Goal: Task Accomplishment & Management: Manage account settings

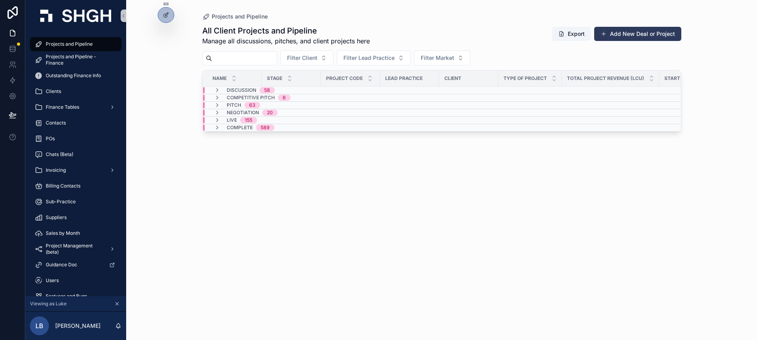
click at [620, 37] on button "Add New Deal or Project" at bounding box center [637, 34] width 87 height 14
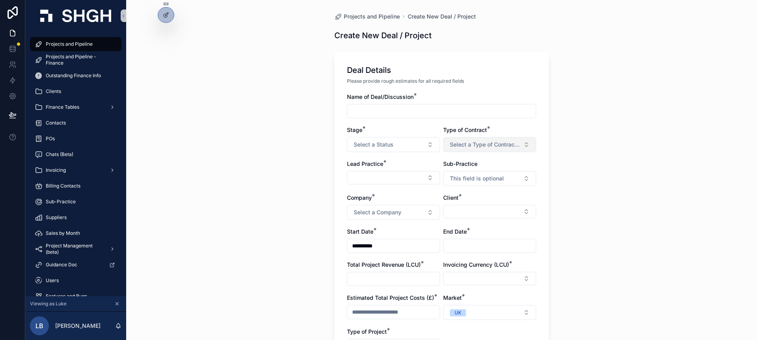
click at [499, 142] on span "Select a Type of Contract (Project / [MEDICAL_DATA])" at bounding box center [485, 145] width 70 height 8
click at [479, 189] on div "[MEDICAL_DATA]" at bounding box center [490, 188] width 95 height 12
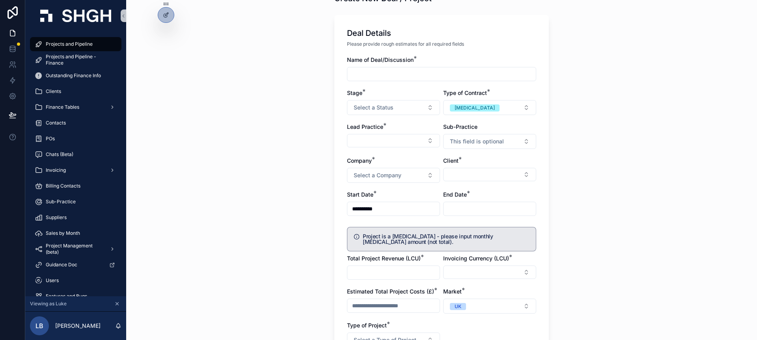
scroll to position [43, 0]
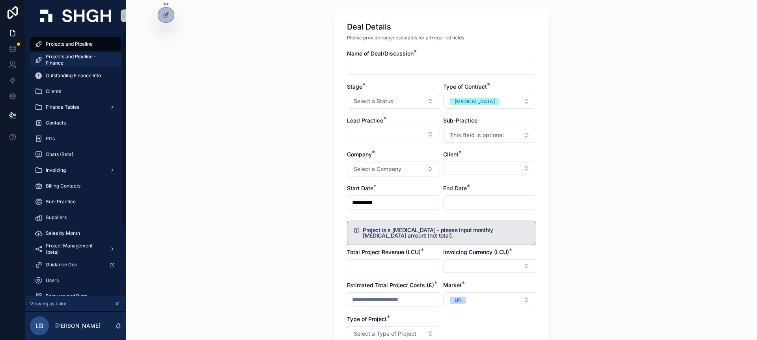
click at [76, 64] on span "Projects and Pipeline - Finance" at bounding box center [80, 60] width 68 height 13
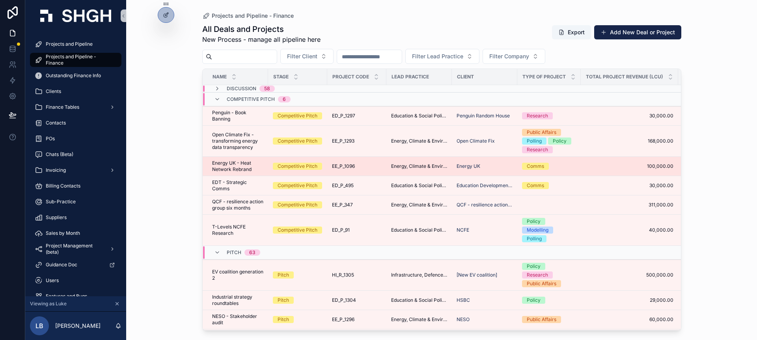
click at [369, 165] on div "EE_P_1096 EE_P_1096" at bounding box center [357, 166] width 50 height 6
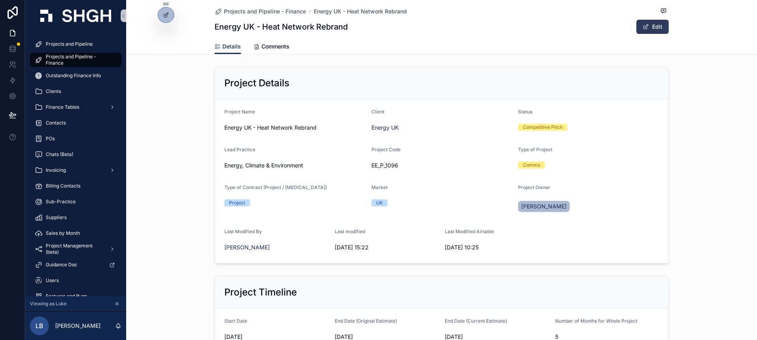
click at [656, 28] on button "Edit" at bounding box center [653, 27] width 32 height 14
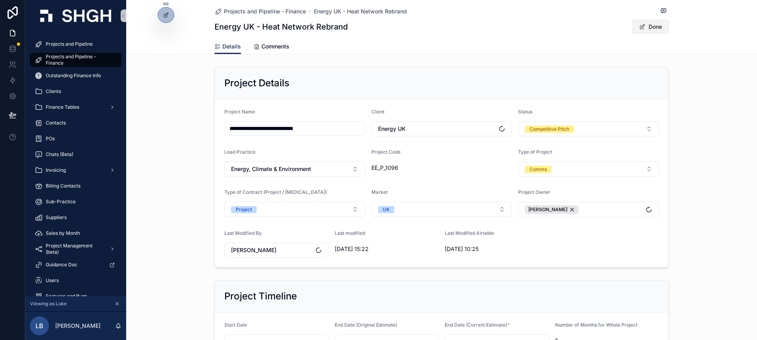
click at [656, 28] on button "Done" at bounding box center [651, 27] width 36 height 14
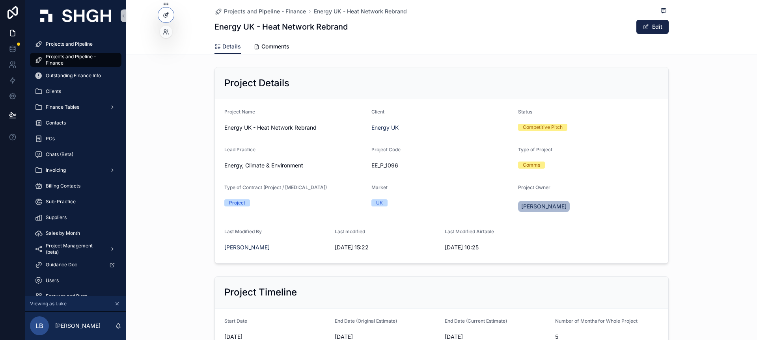
click at [167, 16] on icon at bounding box center [166, 15] width 6 height 6
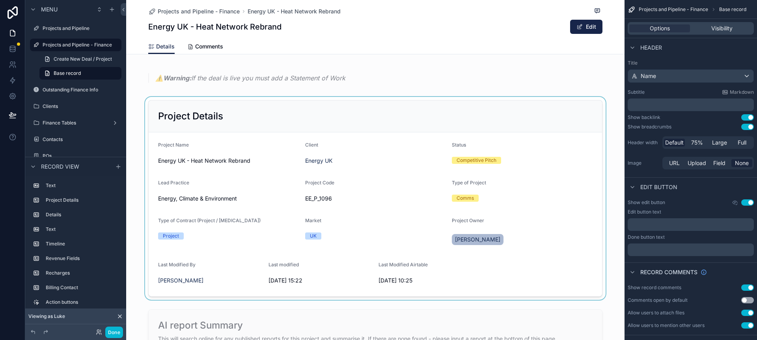
click at [566, 164] on div "scrollable content" at bounding box center [375, 198] width 499 height 203
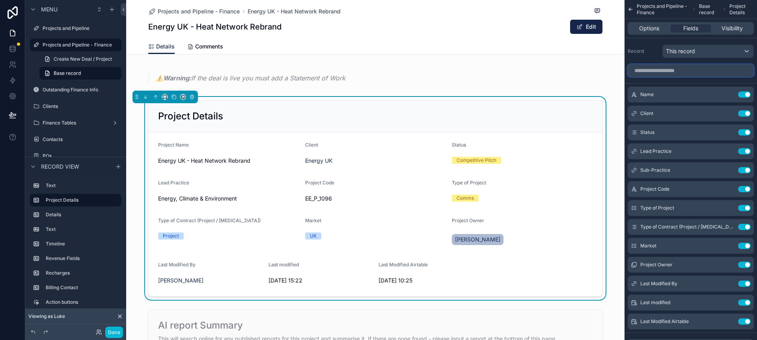
click at [709, 71] on input "scrollable content" at bounding box center [691, 70] width 126 height 13
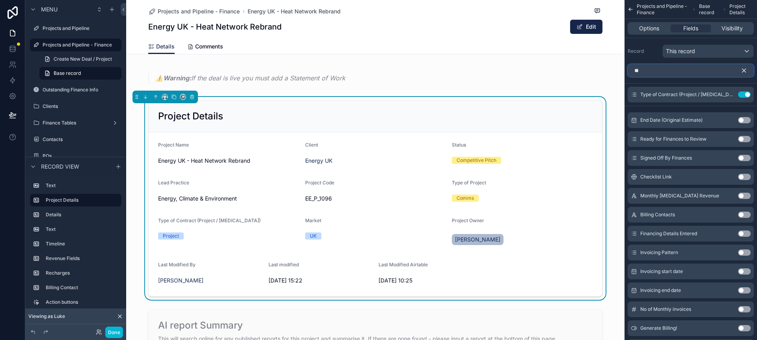
type input "*"
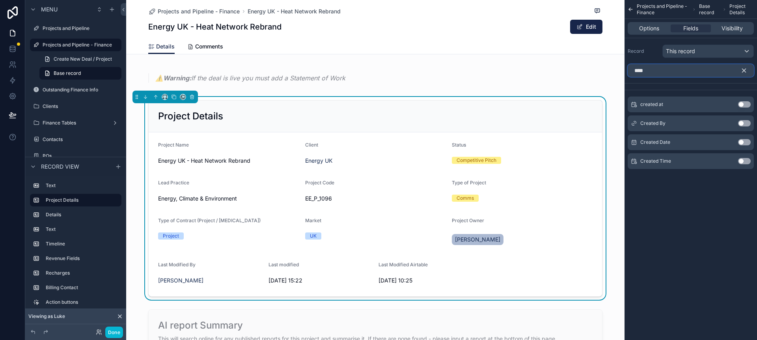
type input "****"
click at [746, 122] on button "Use setting" at bounding box center [744, 123] width 13 height 6
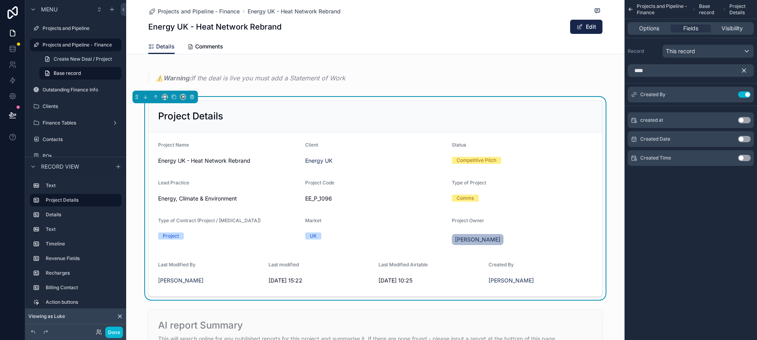
click at [692, 235] on div "Projects and Pipeline - Finance Base record Project Details Options Fields Visi…" at bounding box center [691, 170] width 133 height 340
click at [113, 333] on button "Done" at bounding box center [114, 332] width 18 height 11
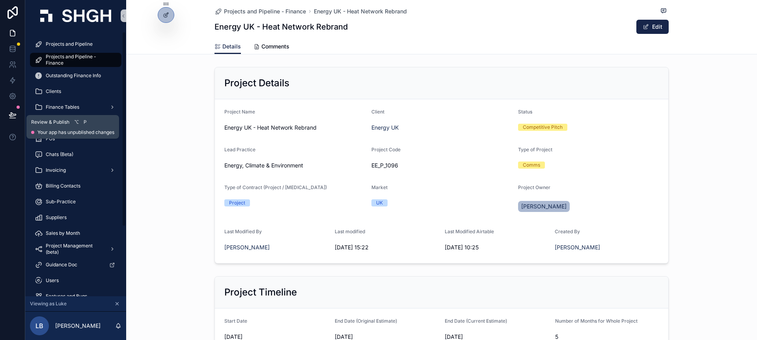
click at [13, 114] on icon at bounding box center [13, 115] width 8 height 8
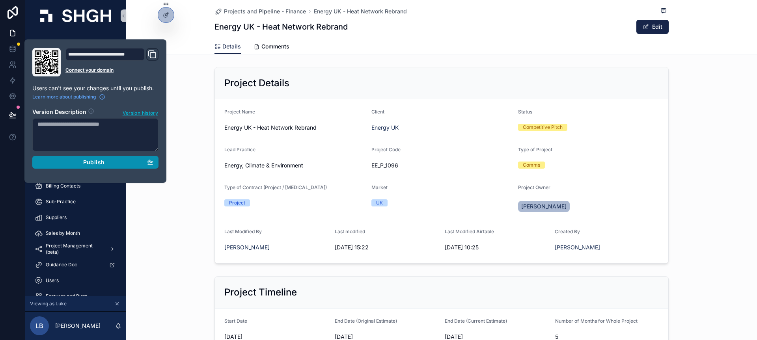
click at [78, 163] on div "Publish" at bounding box center [95, 162] width 116 height 7
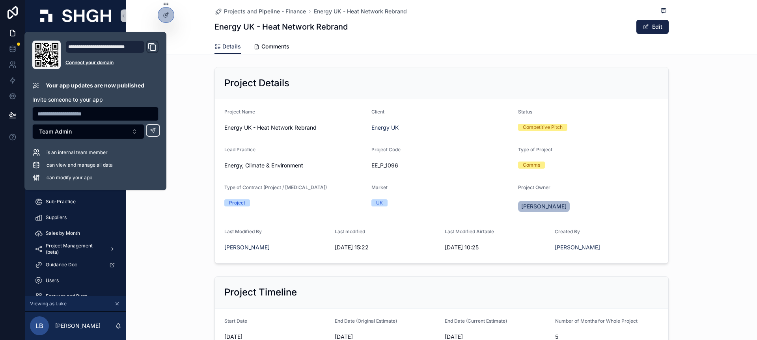
click at [198, 122] on div "Project Details Project Name Energy UK - Heat Network Rebrand Client Energy UK …" at bounding box center [441, 165] width 631 height 203
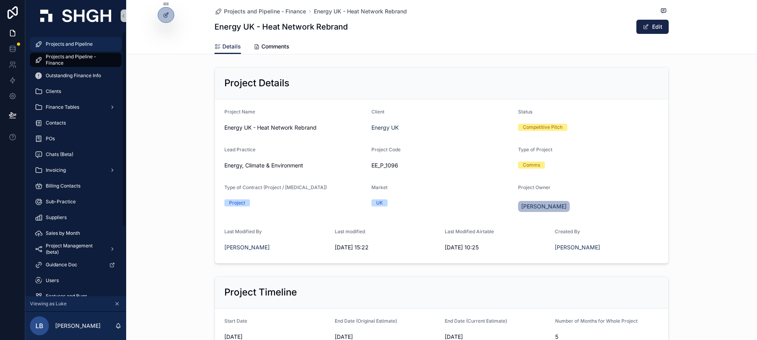
click at [70, 41] on span "Projects and Pipeline" at bounding box center [69, 44] width 47 height 6
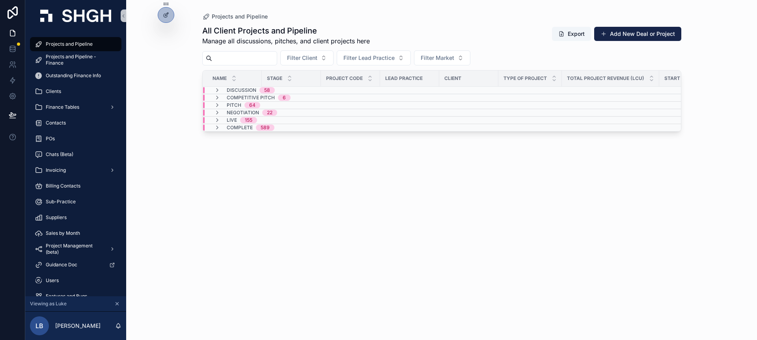
click at [285, 119] on div "Live 155" at bounding box center [291, 120] width 177 height 6
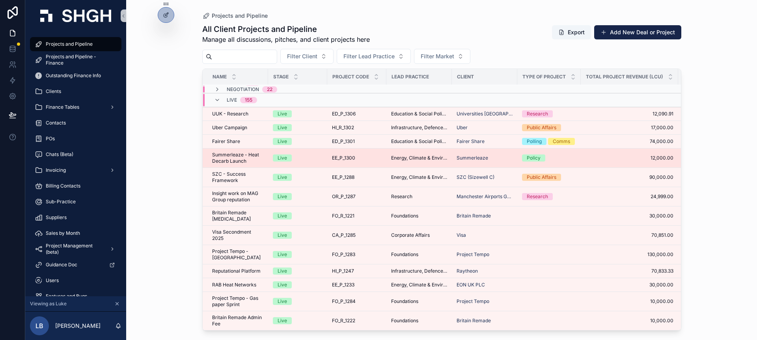
scroll to position [2, 0]
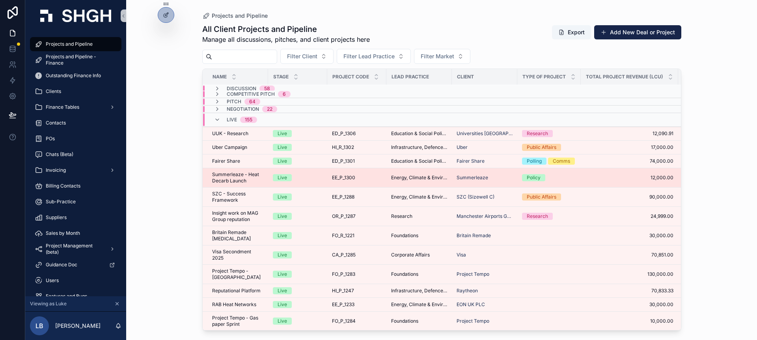
click at [372, 176] on div "EE_P_1300 EE_P_1300" at bounding box center [357, 178] width 50 height 6
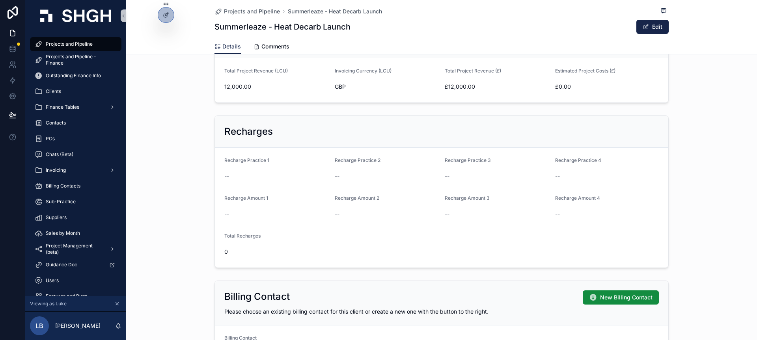
scroll to position [327, 0]
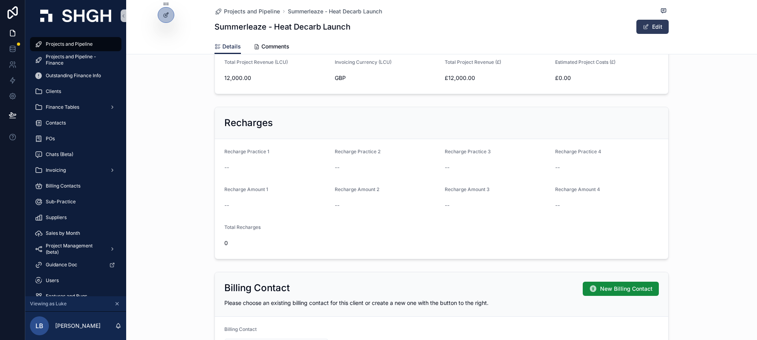
click at [649, 29] on button "Edit" at bounding box center [653, 27] width 32 height 14
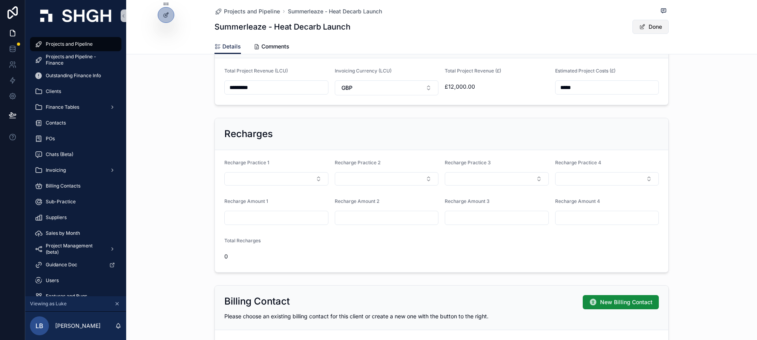
scroll to position [334, 0]
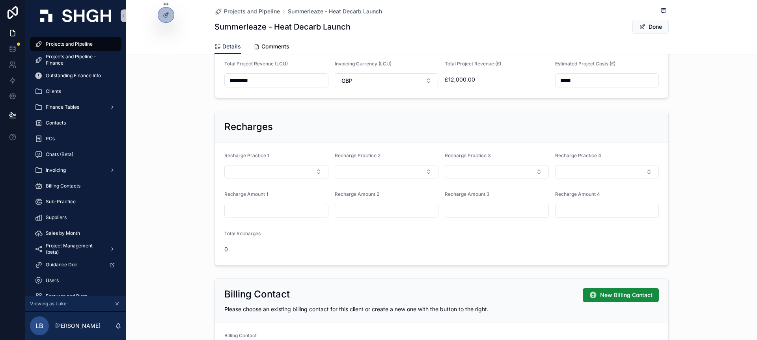
click at [583, 131] on div "Recharges" at bounding box center [441, 127] width 435 height 13
click at [516, 137] on div "Recharges" at bounding box center [442, 127] width 454 height 32
click at [169, 21] on div at bounding box center [166, 14] width 16 height 15
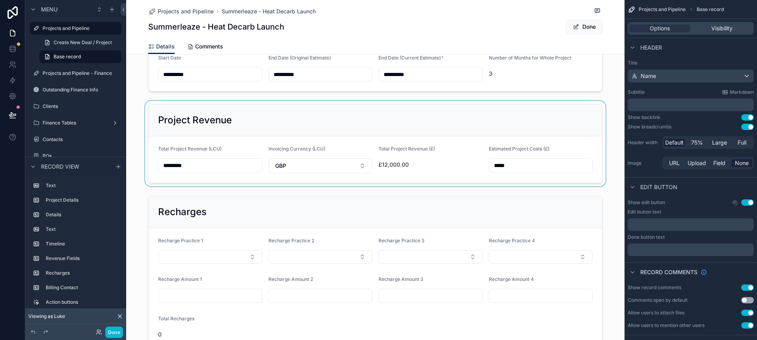
scroll to position [390, 0]
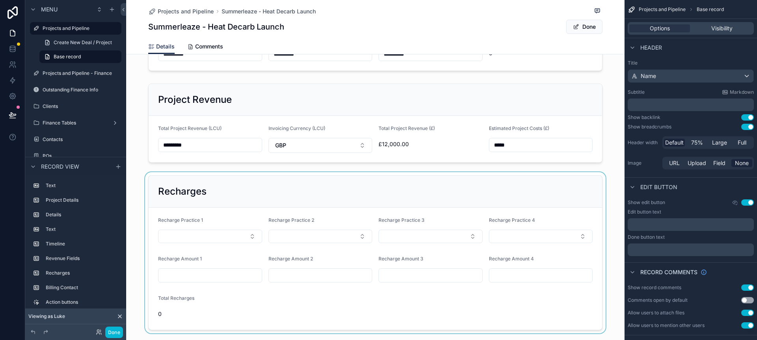
click at [434, 194] on div "scrollable content" at bounding box center [375, 252] width 499 height 161
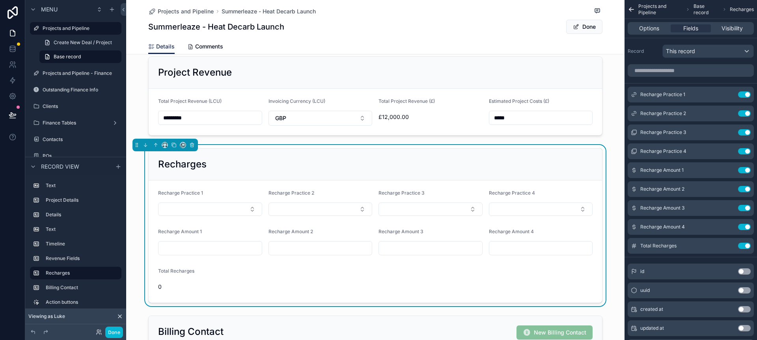
scroll to position [438, 0]
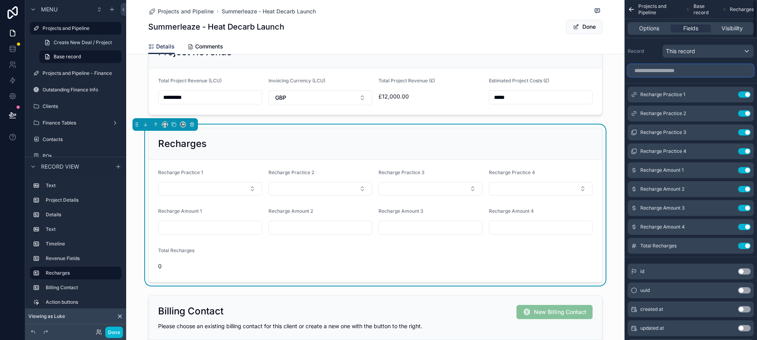
click at [697, 74] on input "scrollable content" at bounding box center [691, 70] width 126 height 13
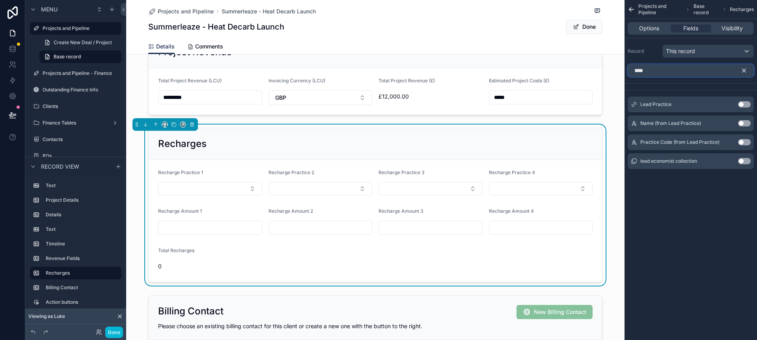
type input "****"
click at [743, 162] on button "Use setting" at bounding box center [744, 161] width 13 height 6
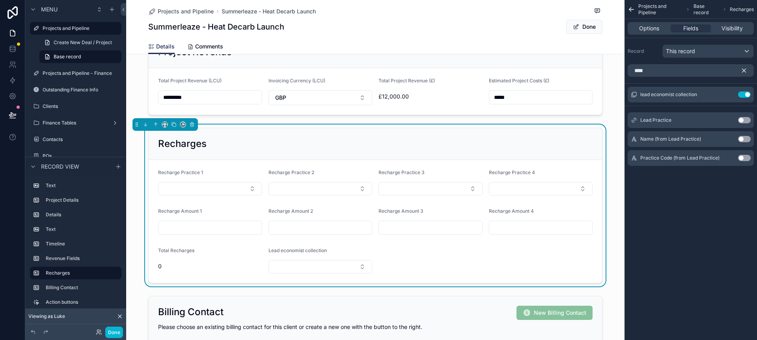
scroll to position [435, 0]
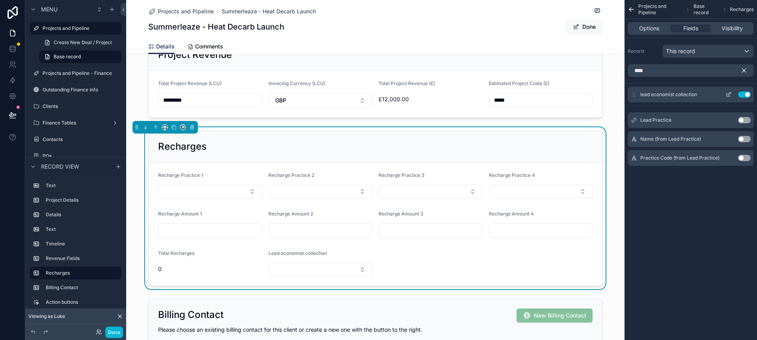
click at [729, 96] on icon "scrollable content" at bounding box center [729, 95] width 6 height 6
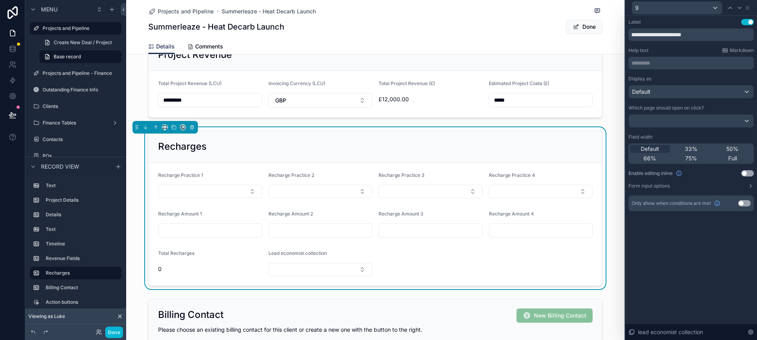
click at [743, 203] on button "Use setting" at bounding box center [744, 203] width 13 height 6
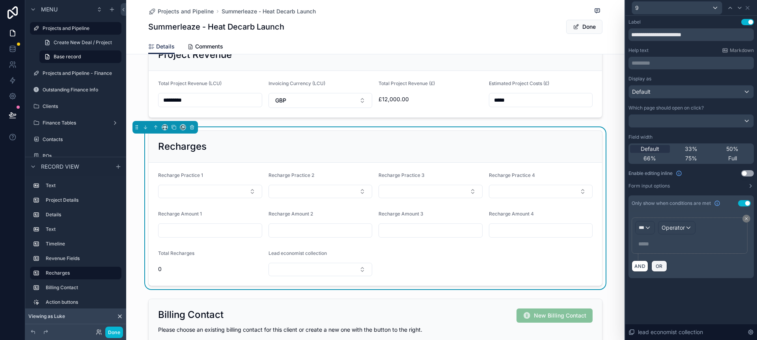
click at [664, 265] on span "OR" at bounding box center [659, 267] width 10 height 6
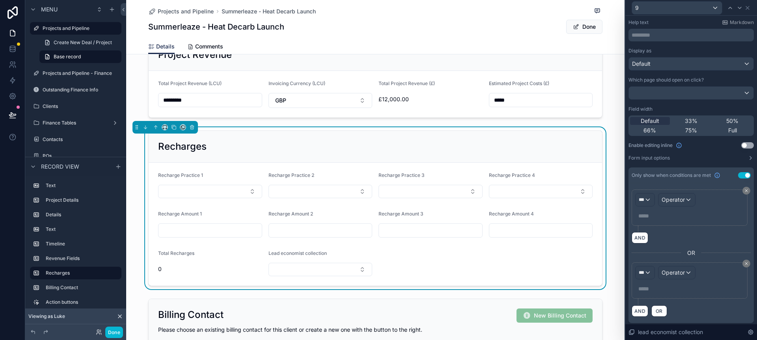
scroll to position [30, 0]
click at [646, 196] on div "***" at bounding box center [645, 198] width 19 height 13
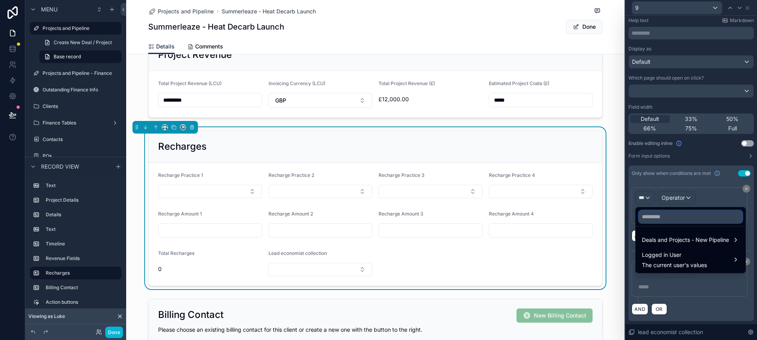
click at [671, 219] on input "text" at bounding box center [691, 217] width 104 height 13
type input "*"
click at [669, 241] on span "Deals and Projects - New Pipeline" at bounding box center [685, 240] width 87 height 9
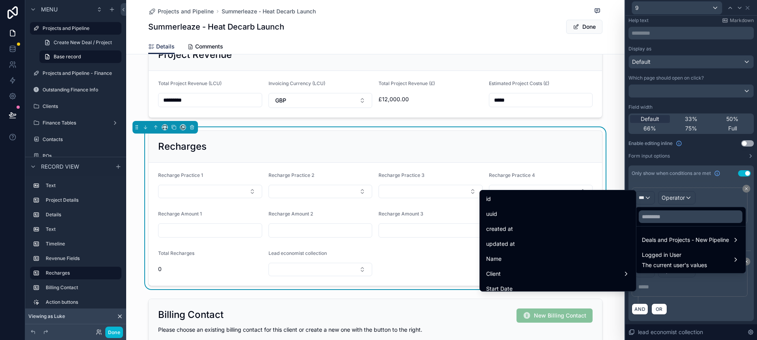
click at [731, 200] on div at bounding box center [692, 170] width 132 height 340
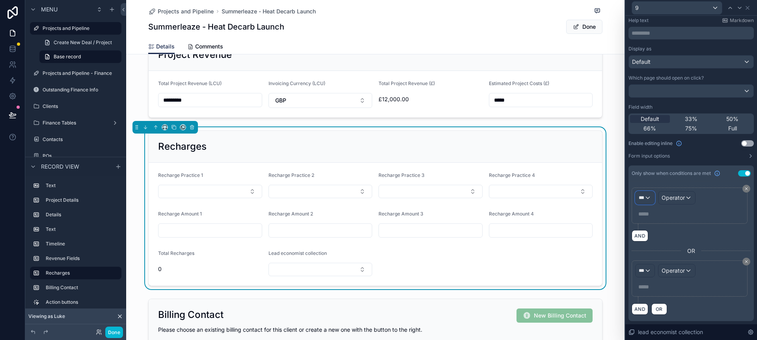
click at [644, 198] on span "***" at bounding box center [642, 198] width 6 height 6
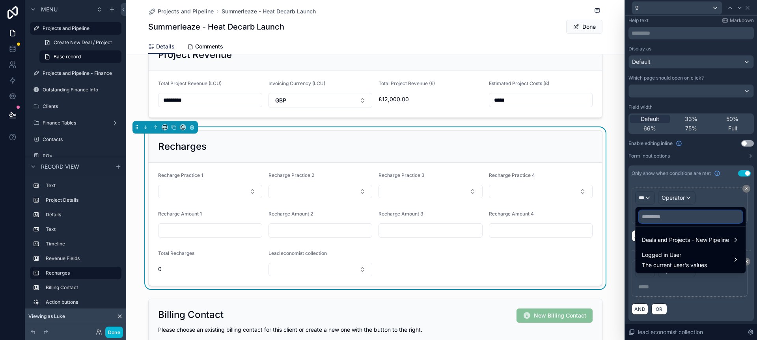
click at [663, 219] on input "text" at bounding box center [691, 217] width 104 height 13
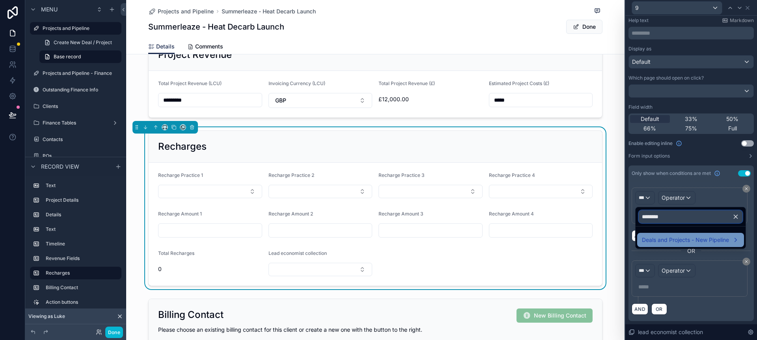
type input "********"
click at [680, 240] on span "Deals and Projects - New Pipeline" at bounding box center [685, 240] width 87 height 9
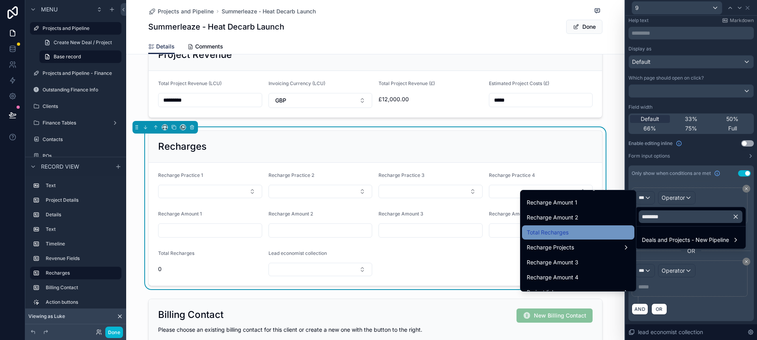
scroll to position [19, 0]
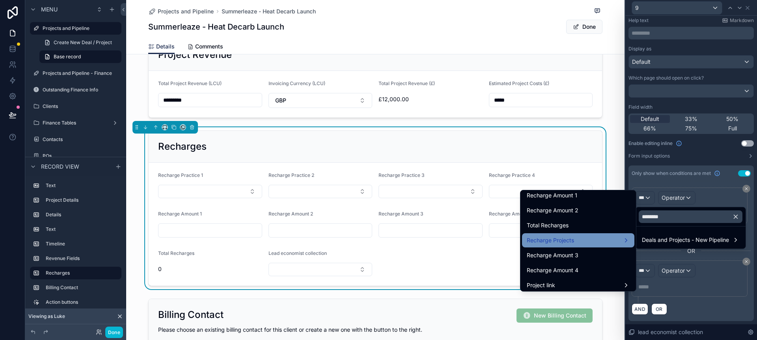
click at [590, 239] on div "Recharge Projects" at bounding box center [578, 240] width 103 height 9
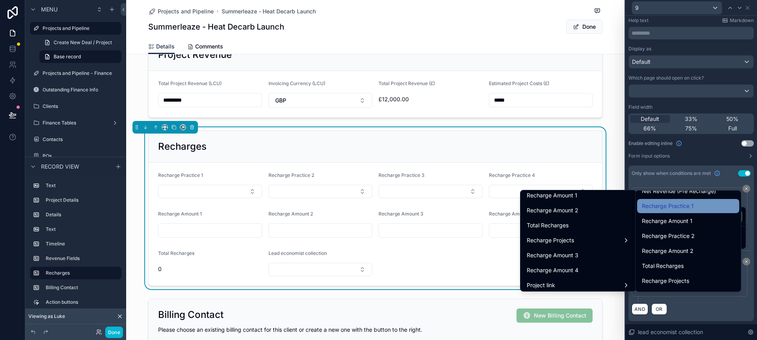
scroll to position [9, 0]
click at [690, 209] on span "Recharge Practice 1" at bounding box center [668, 205] width 52 height 9
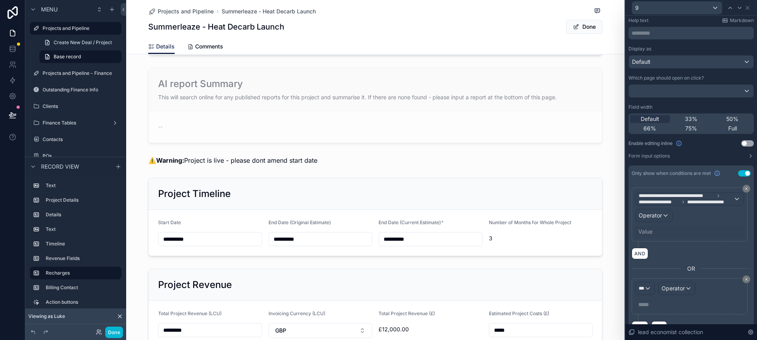
scroll to position [435, 0]
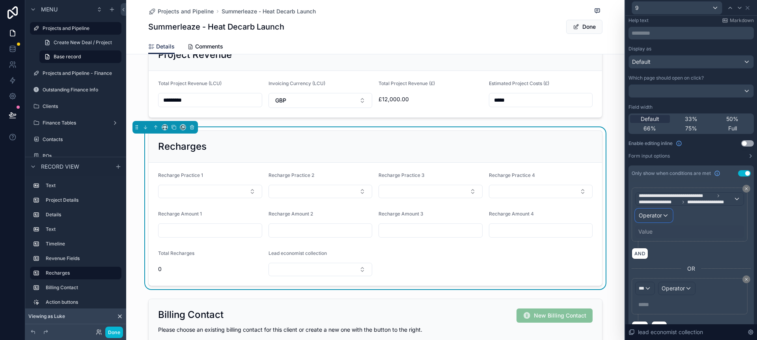
click at [667, 218] on div "Operator" at bounding box center [654, 215] width 37 height 13
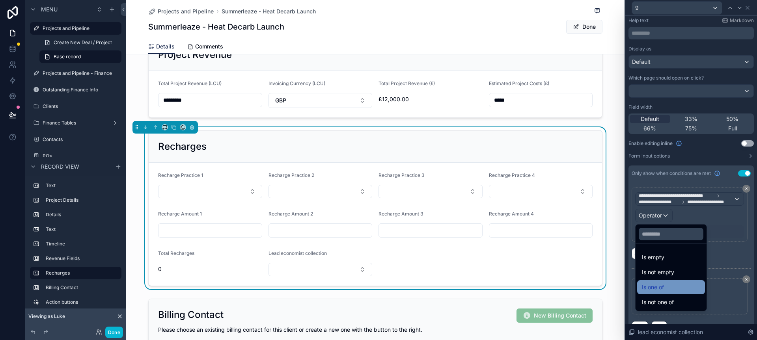
click at [668, 289] on div "Is one of" at bounding box center [671, 287] width 58 height 9
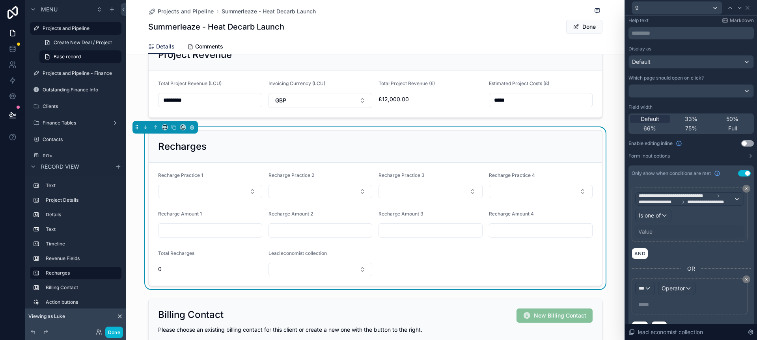
click at [659, 231] on div "Value" at bounding box center [690, 232] width 109 height 13
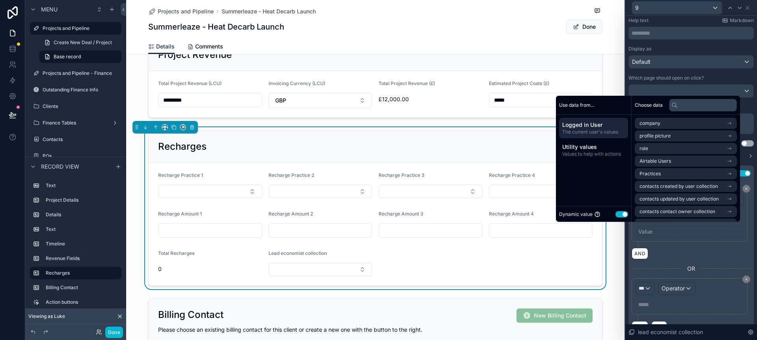
click at [621, 215] on button "Use setting" at bounding box center [622, 214] width 13 height 6
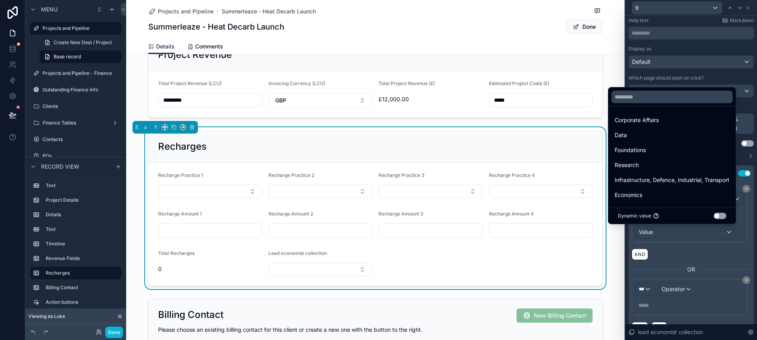
click at [652, 187] on ul "Corporate Affairs Data Foundations Research Infrastructure, Defence, Industrial…" at bounding box center [672, 157] width 127 height 101
click at [648, 196] on div "Economics" at bounding box center [672, 195] width 115 height 9
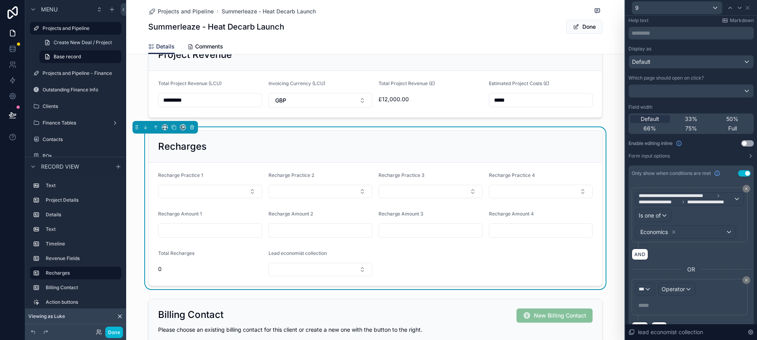
click at [692, 243] on div "**********" at bounding box center [691, 218] width 119 height 61
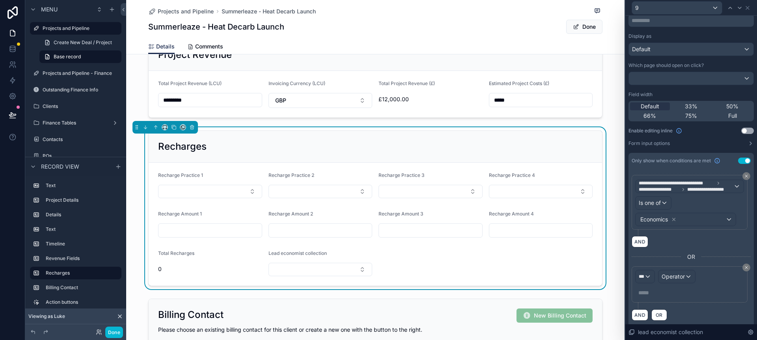
scroll to position [48, 0]
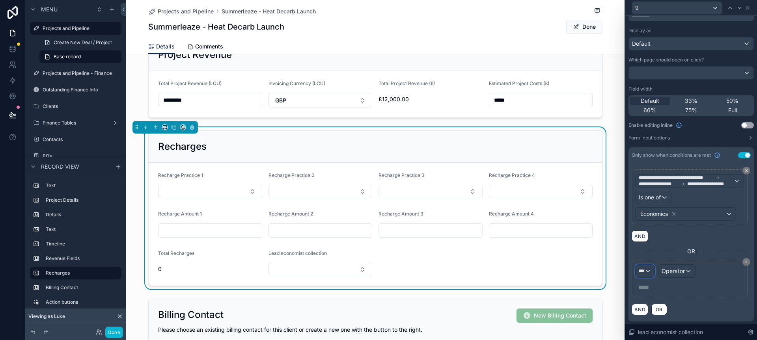
click at [648, 271] on div "***" at bounding box center [645, 271] width 19 height 13
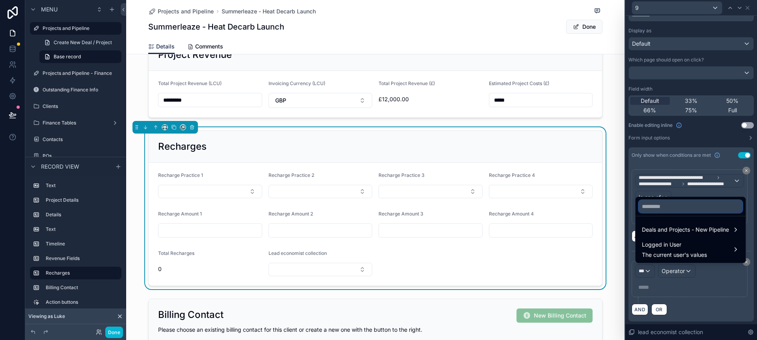
click at [664, 208] on input "text" at bounding box center [691, 206] width 104 height 13
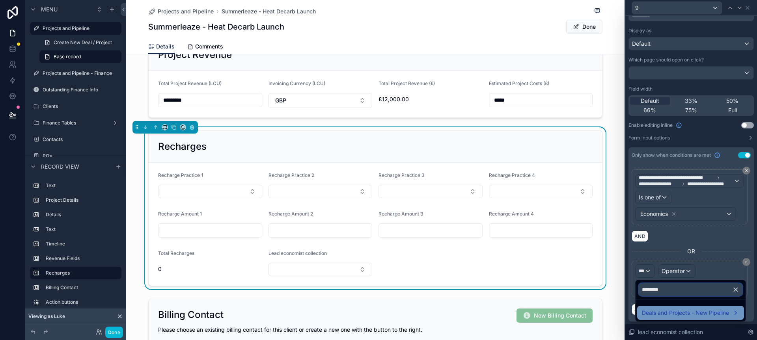
type input "********"
click at [663, 313] on span "Deals and Projects - New Pipeline" at bounding box center [685, 312] width 87 height 9
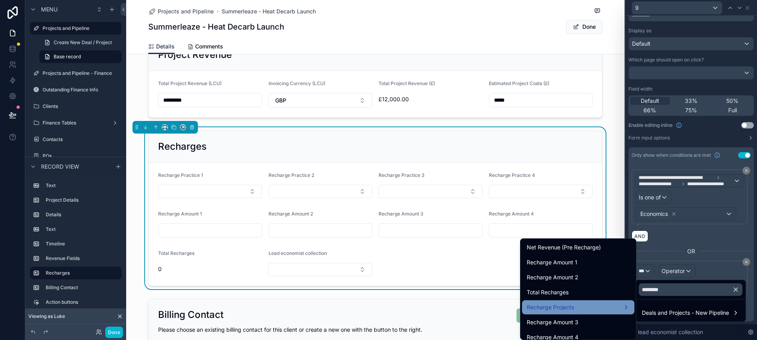
click at [589, 305] on div "Recharge Projects" at bounding box center [578, 307] width 103 height 9
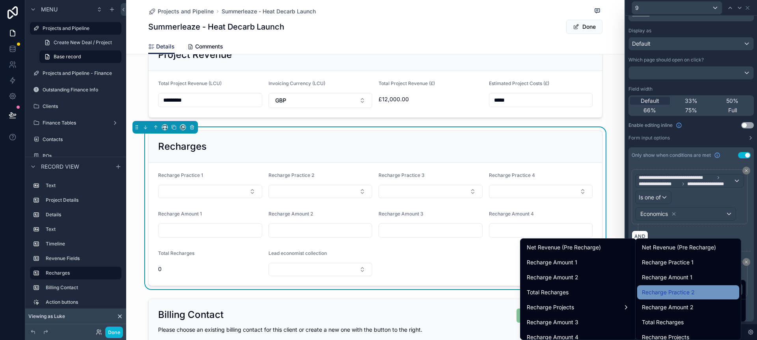
click at [699, 293] on div "Recharge Practice 2" at bounding box center [688, 292] width 93 height 9
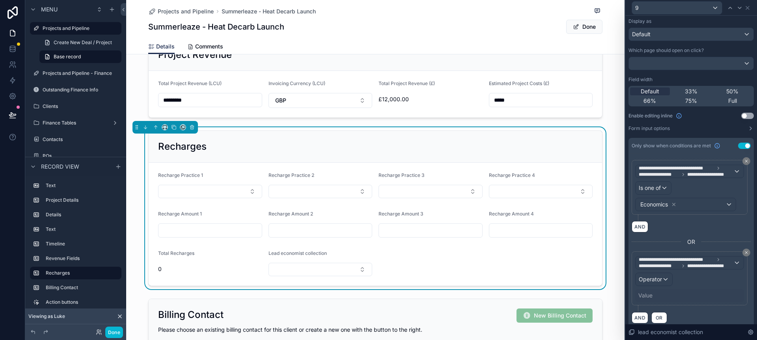
scroll to position [65, 0]
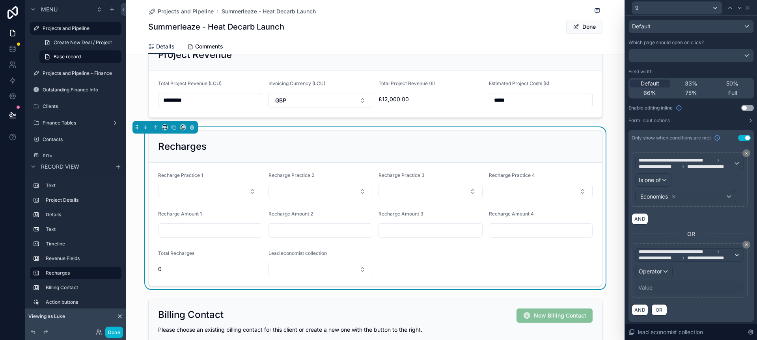
click at [656, 291] on div "Value" at bounding box center [690, 288] width 109 height 13
click at [653, 290] on div "Value" at bounding box center [690, 288] width 109 height 13
click at [669, 271] on div "Operator" at bounding box center [654, 271] width 37 height 13
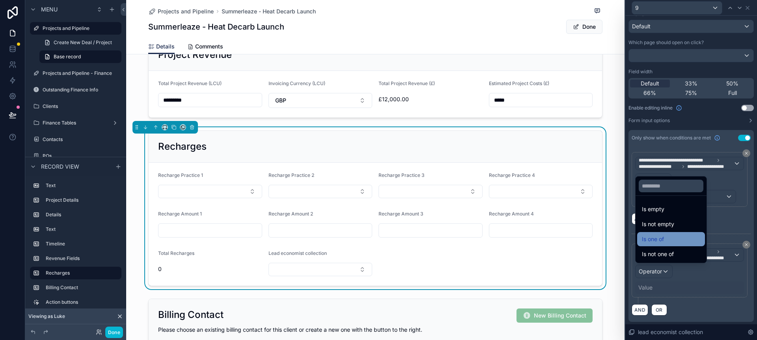
click at [664, 244] on div "Is one of" at bounding box center [671, 239] width 68 height 14
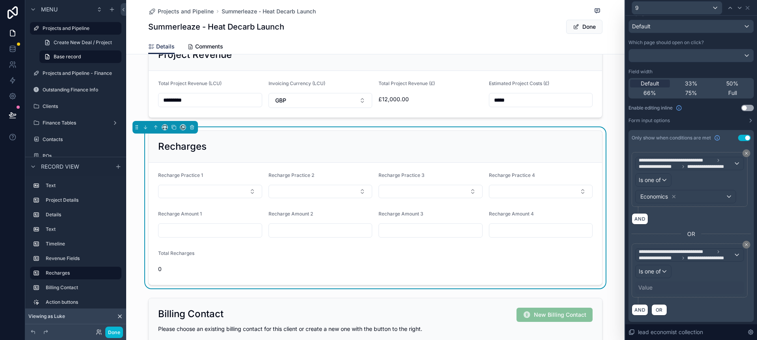
click at [653, 288] on div "Value" at bounding box center [690, 288] width 109 height 13
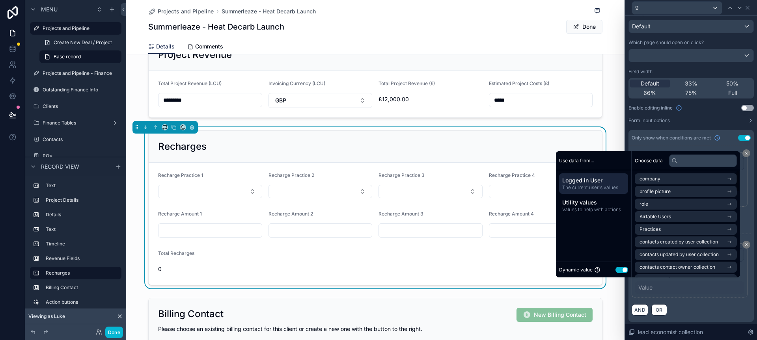
click at [620, 267] on button "Use setting" at bounding box center [622, 270] width 13 height 6
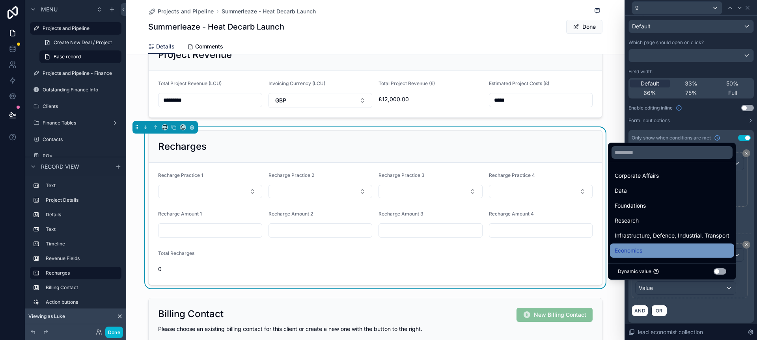
click at [642, 252] on div "Economics" at bounding box center [672, 250] width 115 height 9
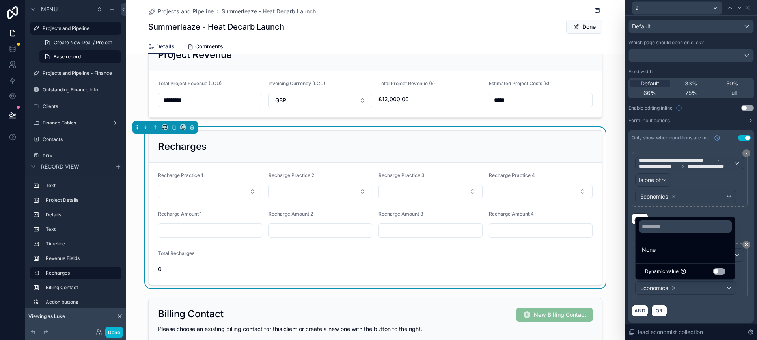
click at [699, 302] on div "**********" at bounding box center [691, 274] width 119 height 61
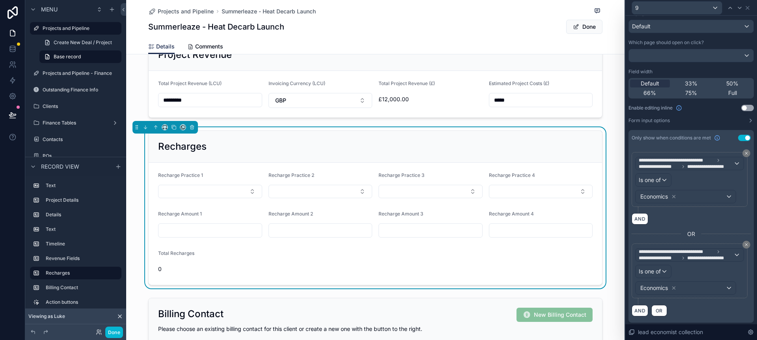
scroll to position [66, 0]
click at [661, 308] on span "OR" at bounding box center [659, 310] width 10 height 6
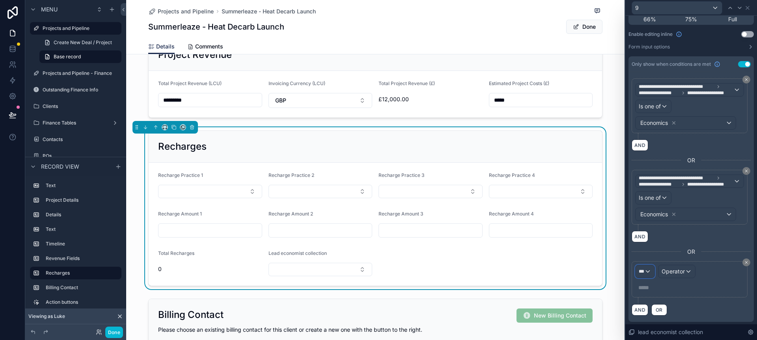
click at [647, 270] on div "***" at bounding box center [645, 271] width 19 height 13
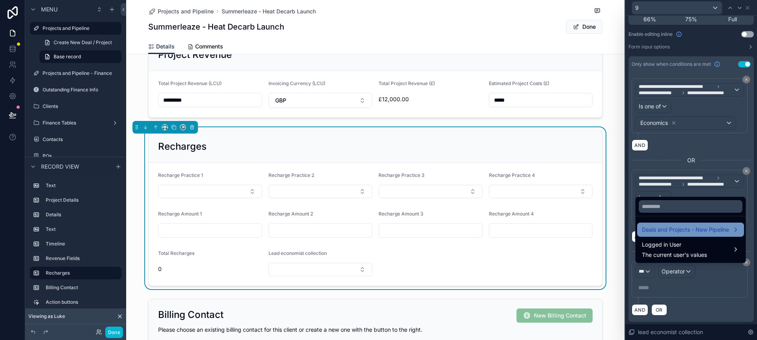
click at [673, 232] on span "Deals and Projects - New Pipeline" at bounding box center [685, 229] width 87 height 9
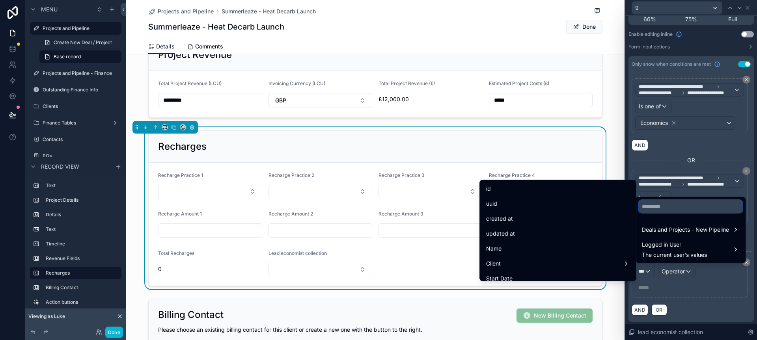
click at [672, 211] on input "text" at bounding box center [691, 206] width 104 height 13
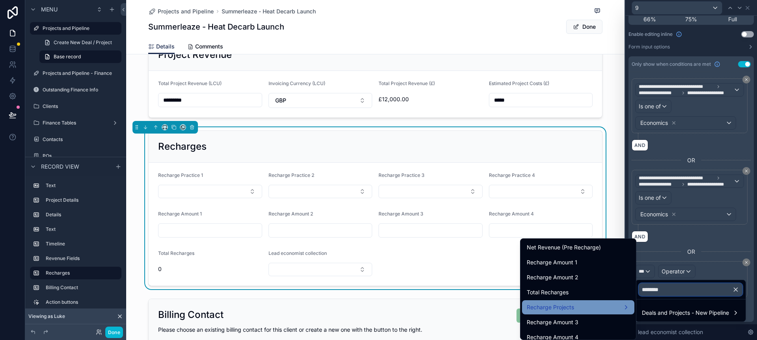
type input "********"
click at [587, 303] on div "Recharge Projects" at bounding box center [578, 307] width 103 height 9
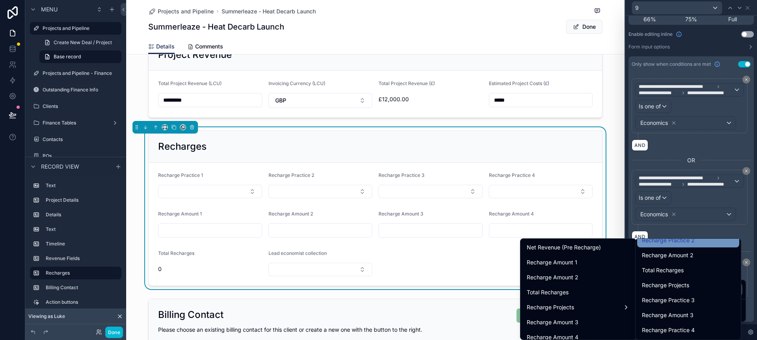
scroll to position [66, 0]
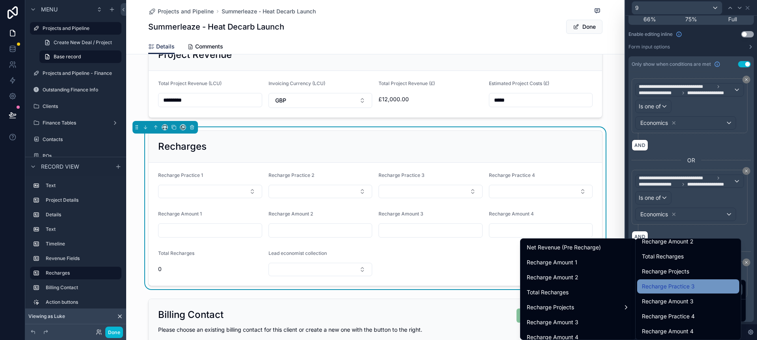
click at [704, 286] on div "Recharge Practice 3" at bounding box center [688, 286] width 93 height 9
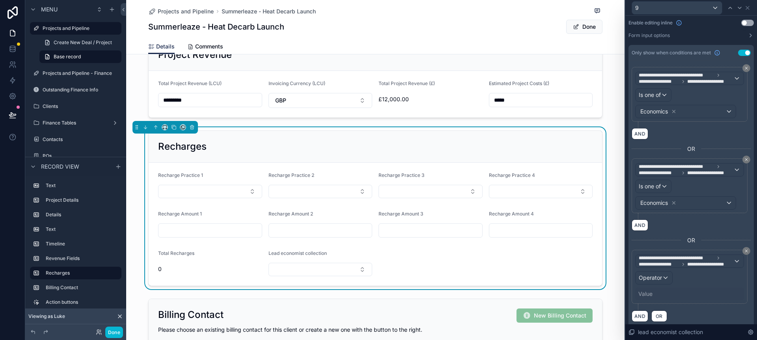
scroll to position [157, 0]
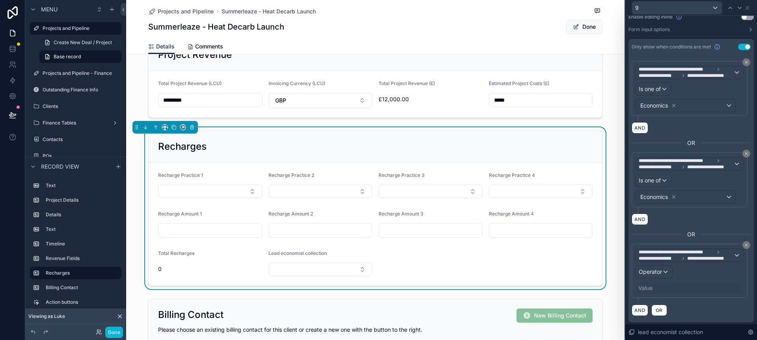
click at [664, 288] on div "Value" at bounding box center [690, 288] width 109 height 13
click at [647, 287] on div "Value" at bounding box center [646, 288] width 14 height 8
click at [645, 290] on div "Value" at bounding box center [646, 288] width 14 height 8
click at [657, 271] on span "Operator" at bounding box center [650, 272] width 23 height 7
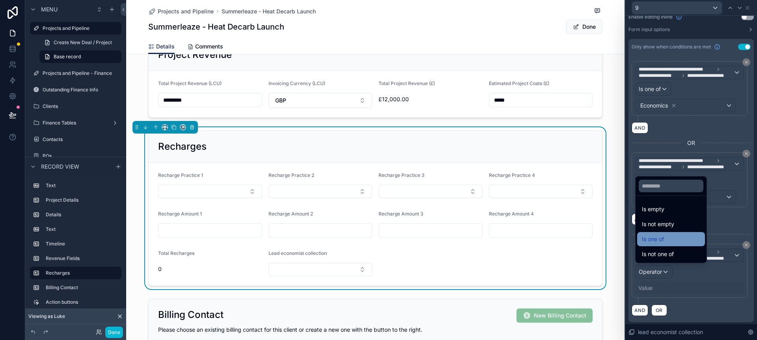
click at [669, 237] on div "Is one of" at bounding box center [671, 239] width 58 height 9
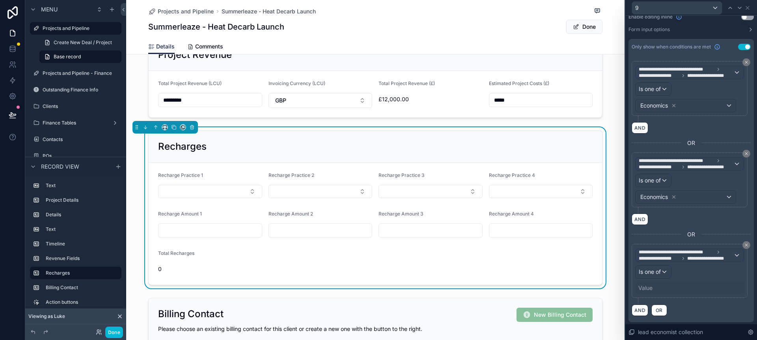
click at [647, 286] on div "Value" at bounding box center [646, 288] width 14 height 8
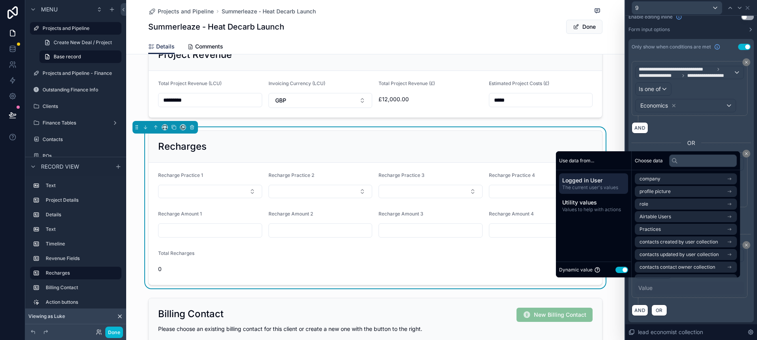
click at [621, 270] on button "Use setting" at bounding box center [622, 270] width 13 height 6
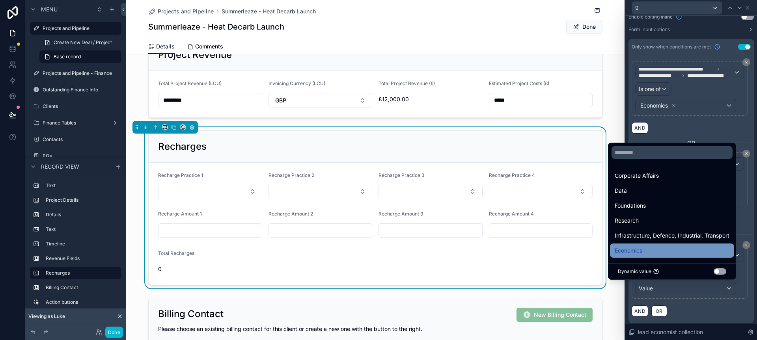
click at [638, 247] on span "Economics" at bounding box center [629, 250] width 28 height 9
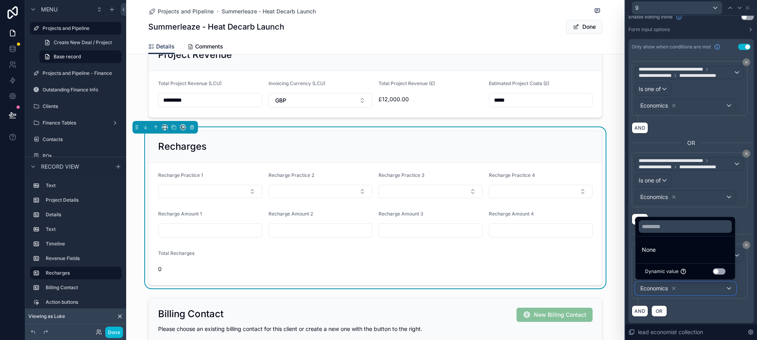
click at [684, 291] on div "Economics" at bounding box center [686, 288] width 100 height 13
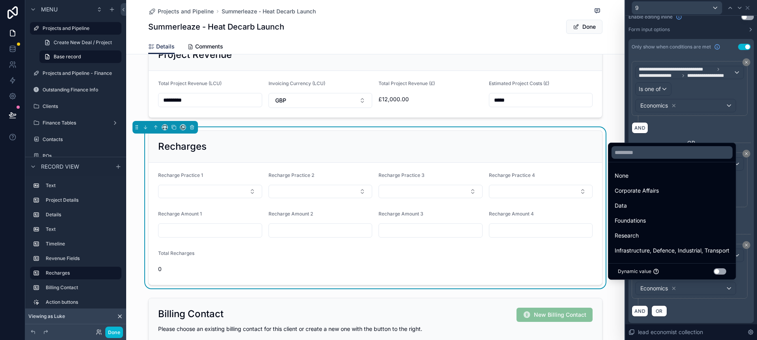
click at [703, 305] on div at bounding box center [692, 170] width 132 height 340
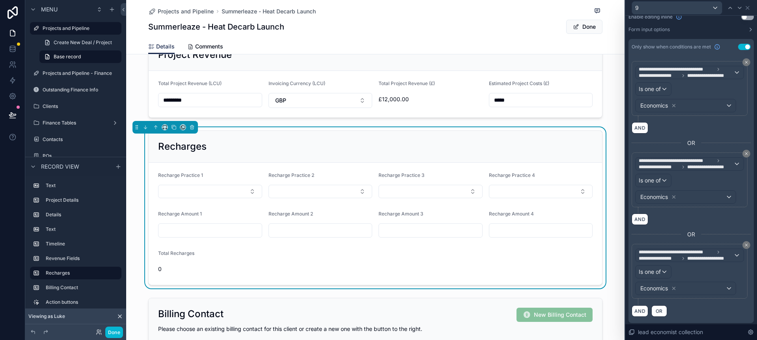
scroll to position [157, 0]
click at [662, 308] on span "OR" at bounding box center [659, 311] width 10 height 6
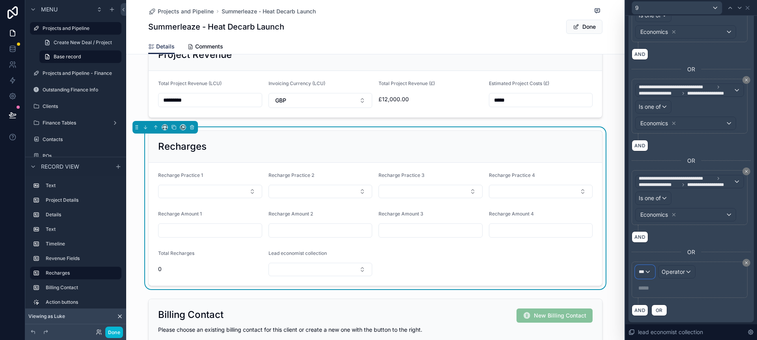
click at [649, 270] on div "***" at bounding box center [645, 272] width 19 height 13
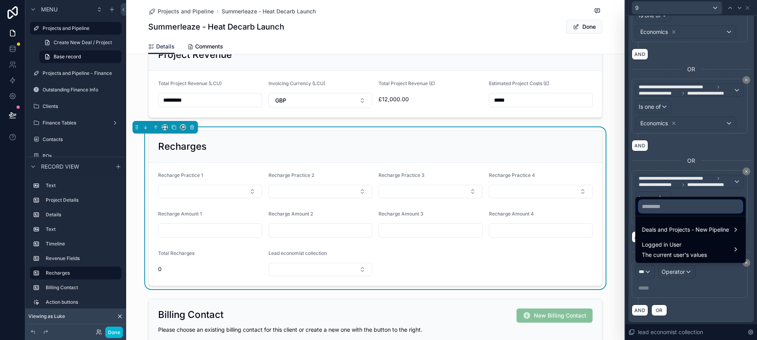
click at [673, 211] on input "text" at bounding box center [691, 206] width 104 height 13
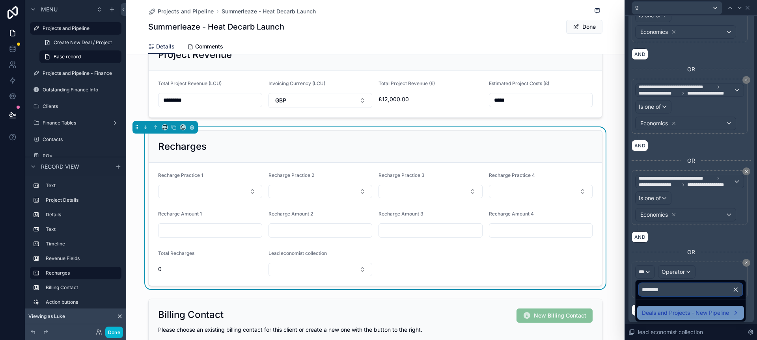
type input "********"
click at [692, 312] on span "Deals and Projects - New Pipeline" at bounding box center [685, 312] width 87 height 9
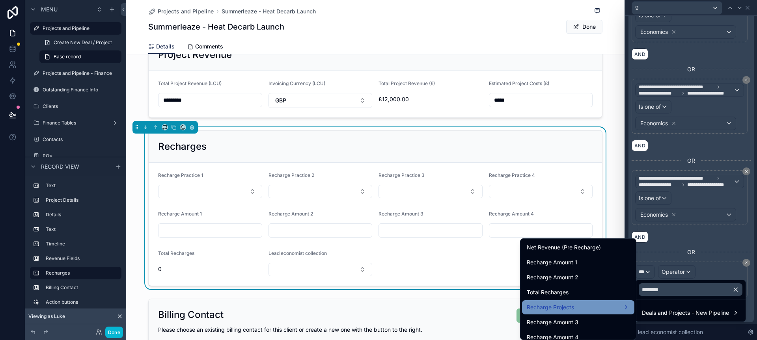
click at [630, 306] on div "Recharge Projects" at bounding box center [578, 308] width 112 height 14
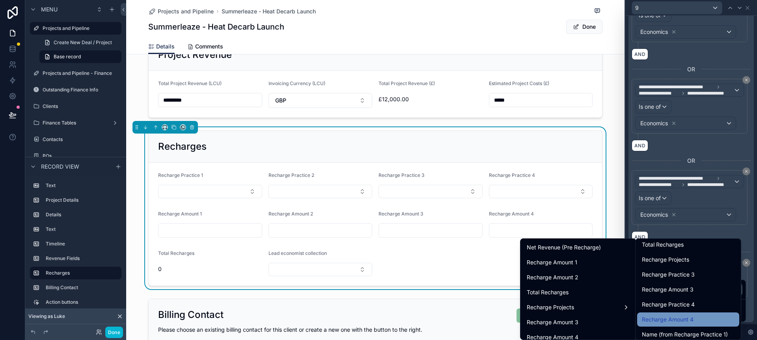
scroll to position [86, 0]
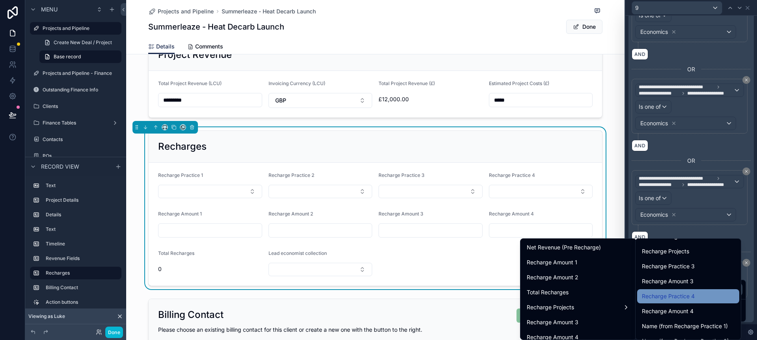
click at [682, 298] on span "Recharge Practice 4" at bounding box center [668, 296] width 53 height 9
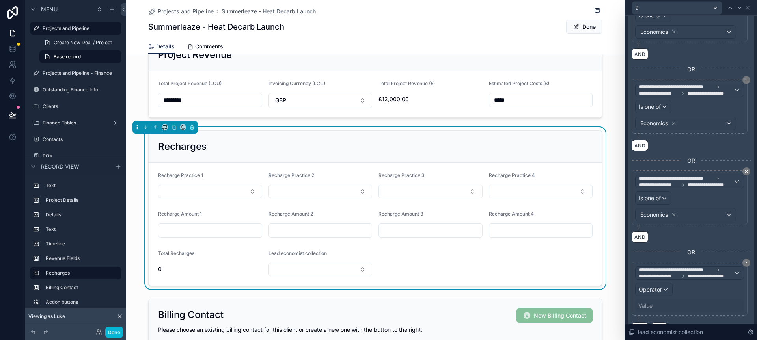
click at [683, 305] on div "Value" at bounding box center [690, 306] width 109 height 13
click at [645, 305] on div "Value" at bounding box center [646, 306] width 14 height 8
click at [655, 288] on span "Operator" at bounding box center [650, 289] width 23 height 7
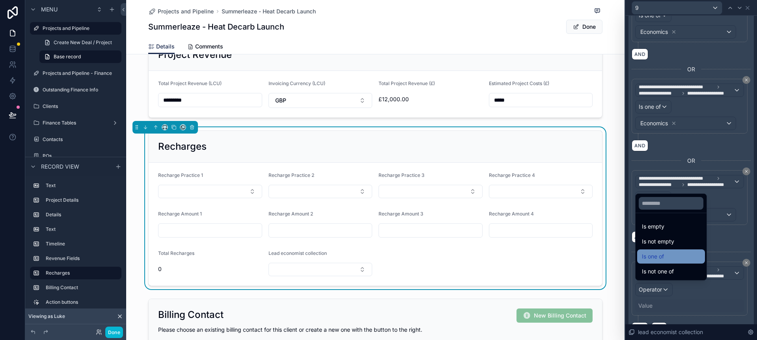
click at [668, 256] on div "Is one of" at bounding box center [671, 256] width 58 height 9
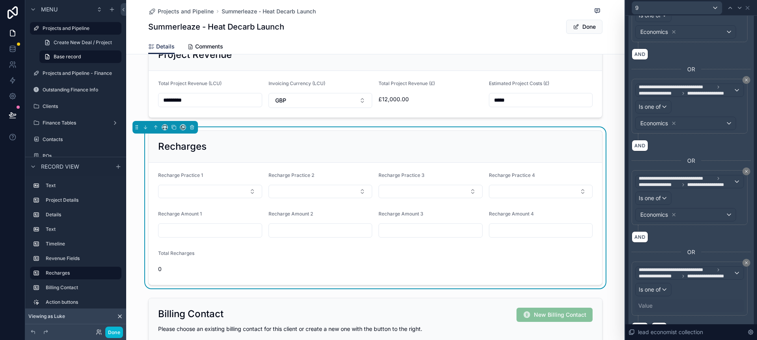
click at [647, 305] on div "Value" at bounding box center [646, 306] width 14 height 8
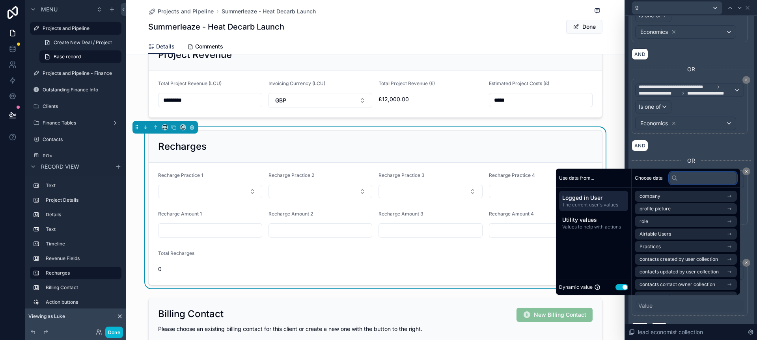
click at [680, 178] on input "text" at bounding box center [703, 178] width 68 height 13
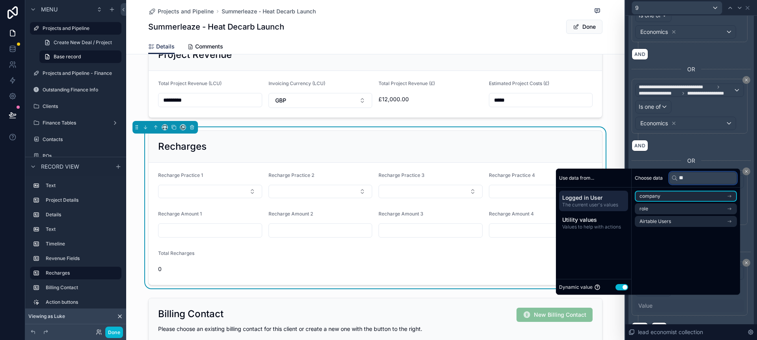
type input "*"
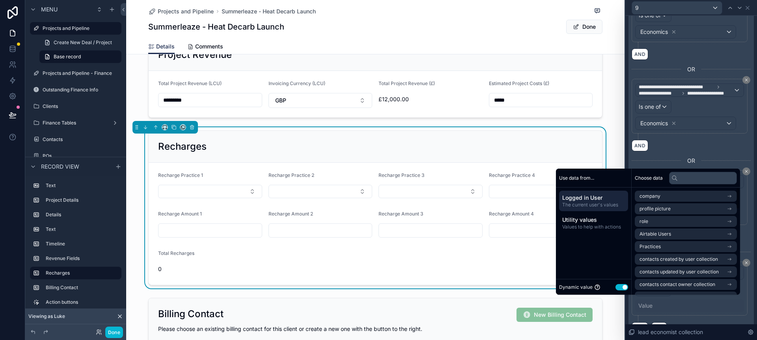
click at [620, 286] on button "Use setting" at bounding box center [622, 287] width 13 height 6
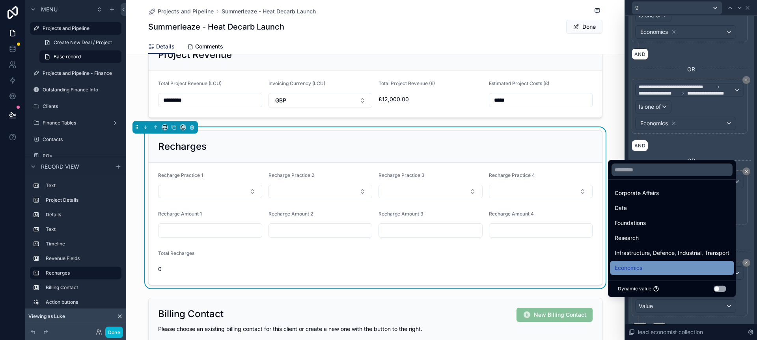
click at [642, 268] on span "Economics" at bounding box center [629, 268] width 28 height 9
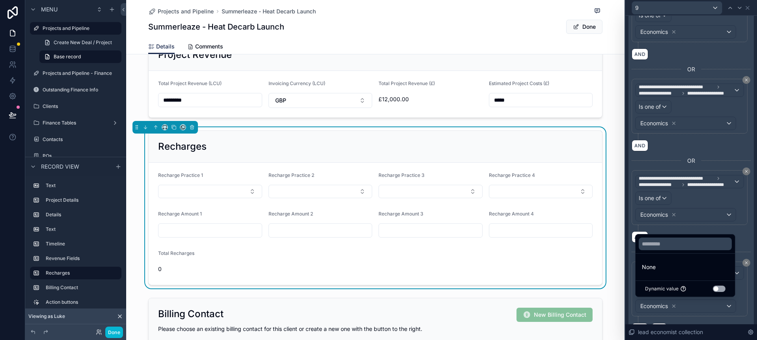
click at [747, 301] on div "**********" at bounding box center [690, 289] width 116 height 55
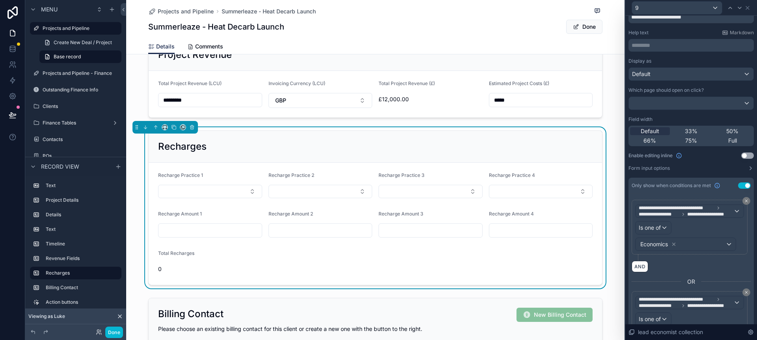
scroll to position [0, 0]
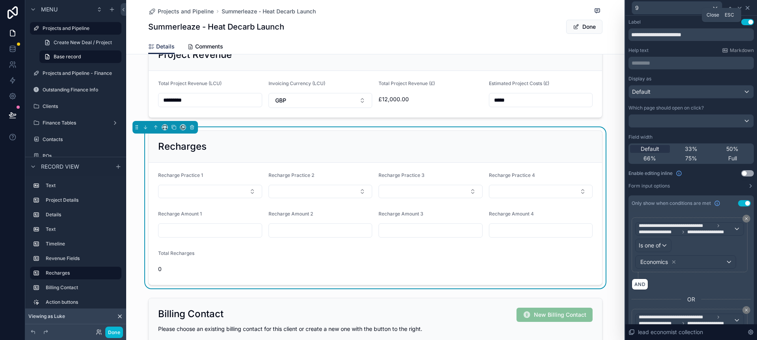
click at [750, 5] on icon at bounding box center [748, 8] width 6 height 6
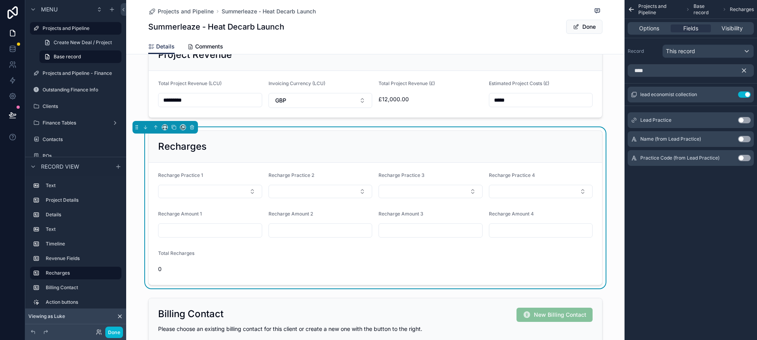
click at [698, 230] on div "Projects and Pipeline Base record Recharges Options Fields Visibility Record Th…" at bounding box center [691, 170] width 133 height 340
click at [632, 9] on icon "scrollable content" at bounding box center [632, 9] width 4 height 0
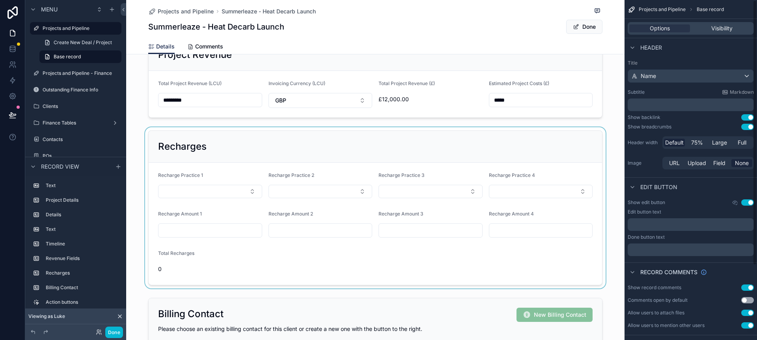
click at [465, 252] on div "scrollable content" at bounding box center [375, 207] width 499 height 161
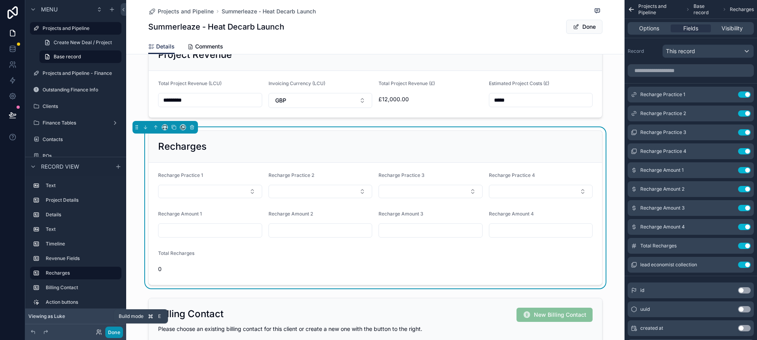
click at [114, 332] on button "Done" at bounding box center [114, 332] width 18 height 11
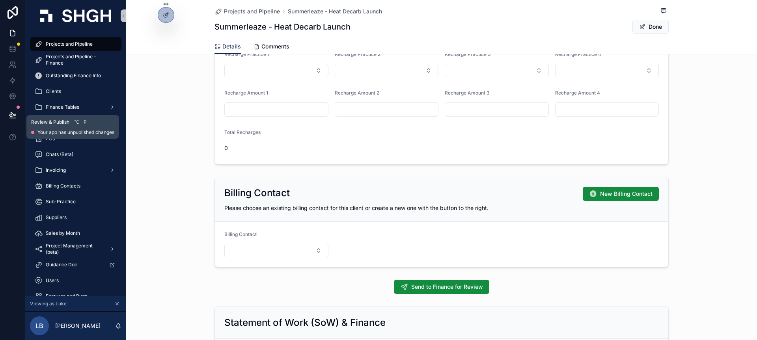
click at [12, 112] on icon at bounding box center [13, 115] width 8 height 8
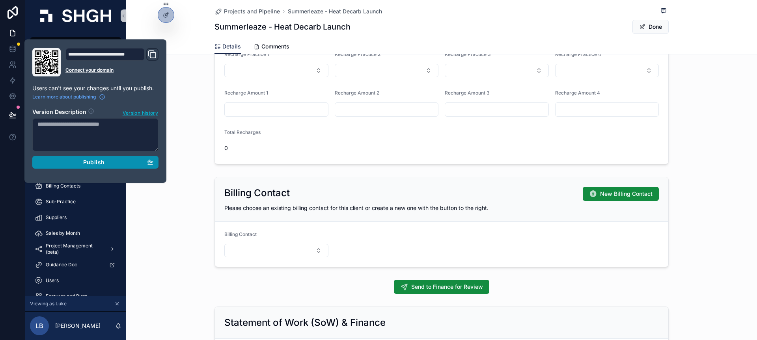
click at [86, 163] on span "Publish" at bounding box center [93, 162] width 21 height 7
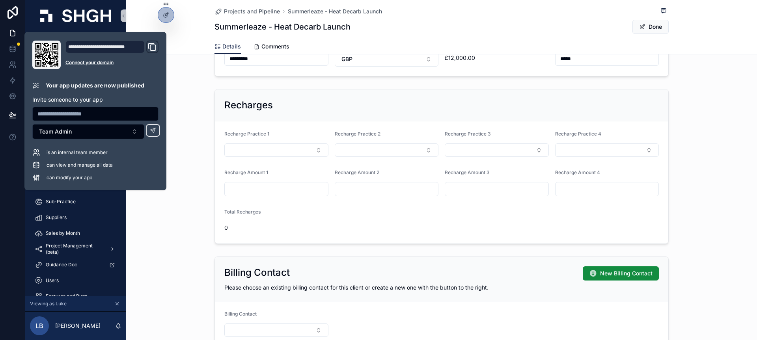
scroll to position [348, 0]
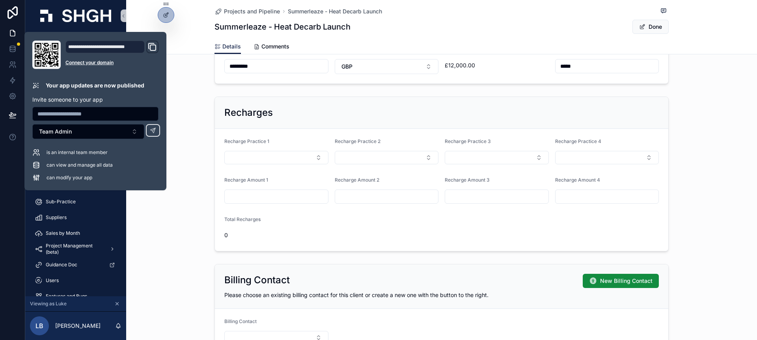
click at [345, 121] on div "Recharges" at bounding box center [442, 113] width 454 height 32
